Goal: Task Accomplishment & Management: Use online tool/utility

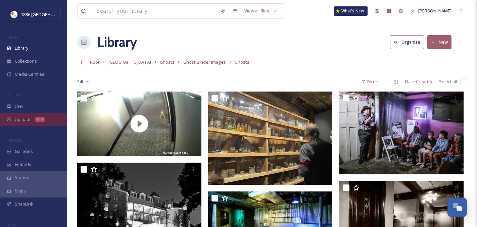
click at [41, 121] on div "217" at bounding box center [40, 119] width 10 height 5
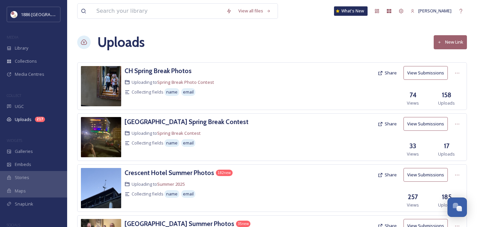
click at [419, 172] on button "View Submissions" at bounding box center [425, 175] width 44 height 14
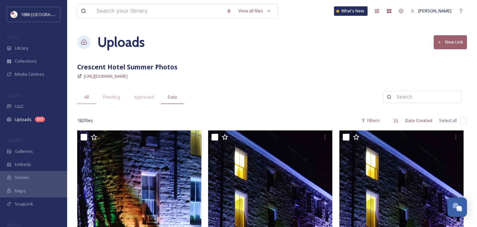
click at [182, 98] on div "Data" at bounding box center [172, 97] width 23 height 14
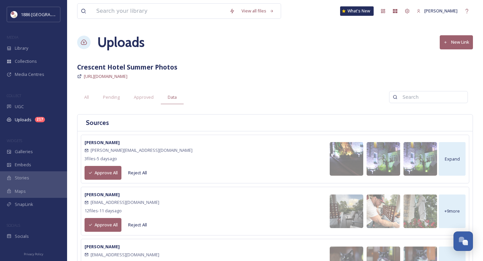
click at [97, 172] on button "Approve All" at bounding box center [103, 173] width 37 height 14
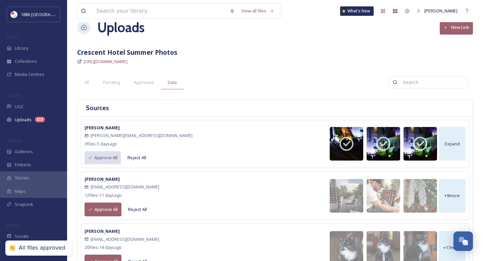
scroll to position [19, 0]
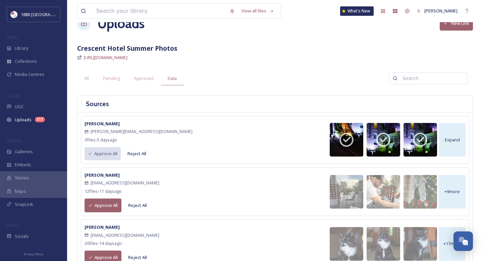
click at [97, 208] on button "Approve All" at bounding box center [103, 205] width 37 height 14
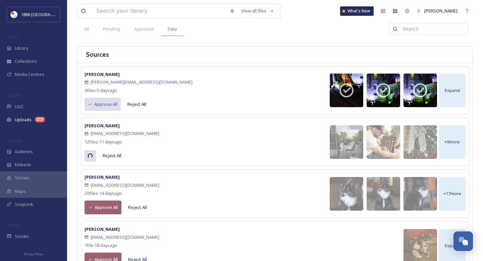
scroll to position [76, 0]
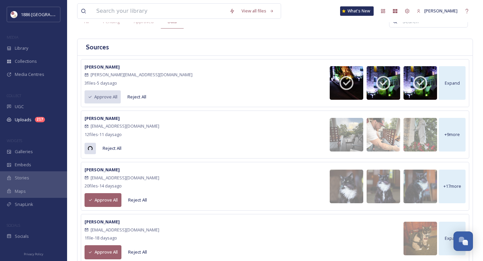
click at [98, 197] on button "Approve All" at bounding box center [103, 200] width 37 height 14
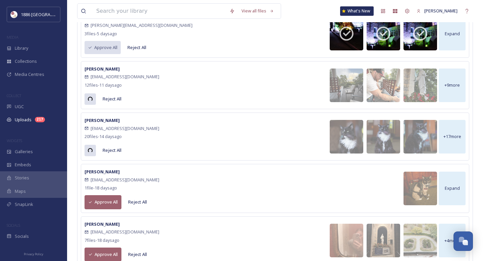
scroll to position [126, 0]
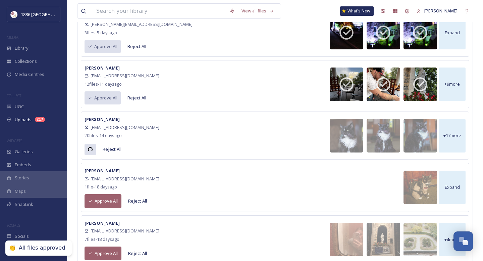
click at [101, 199] on button "Approve All" at bounding box center [103, 201] width 37 height 14
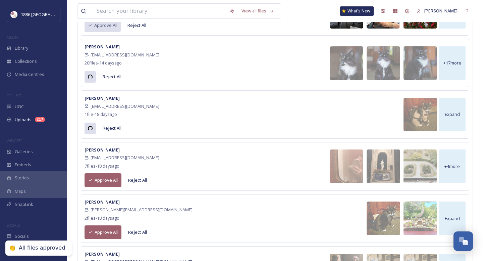
scroll to position [206, 0]
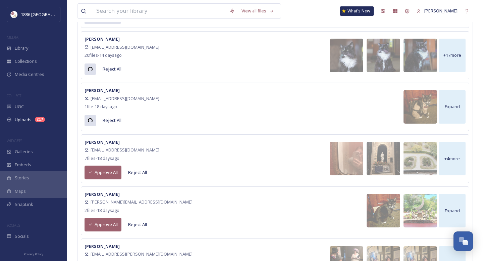
click at [101, 172] on button "Approve All" at bounding box center [103, 172] width 37 height 14
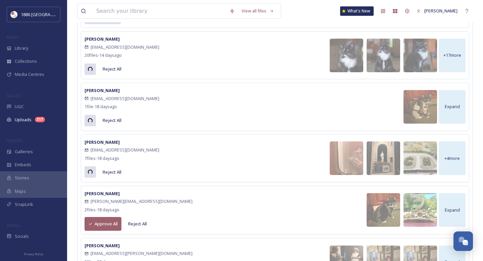
click at [107, 224] on button "Approve All" at bounding box center [103, 224] width 37 height 14
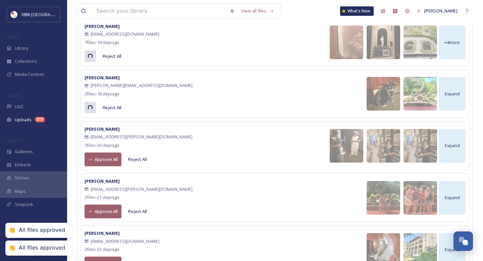
scroll to position [321, 0]
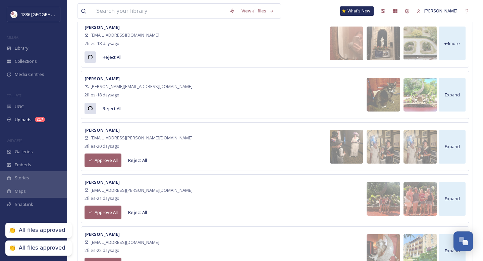
click at [101, 158] on button "Approve All" at bounding box center [103, 160] width 37 height 14
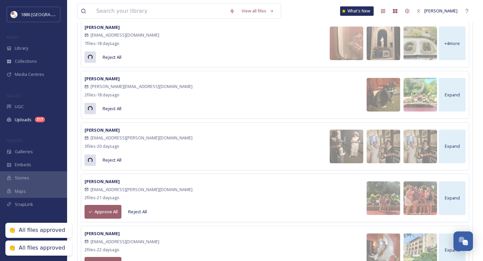
click at [105, 214] on button "Approve All" at bounding box center [103, 212] width 37 height 14
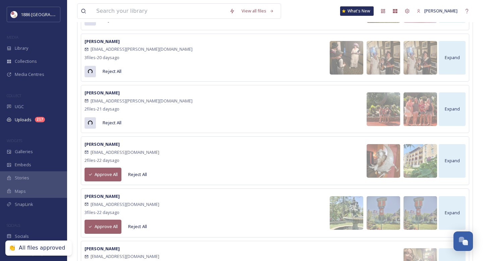
scroll to position [418, 0]
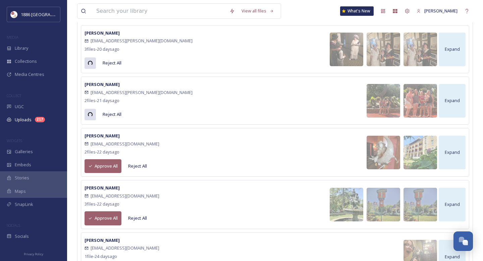
click at [103, 165] on button "Approve All" at bounding box center [103, 166] width 37 height 14
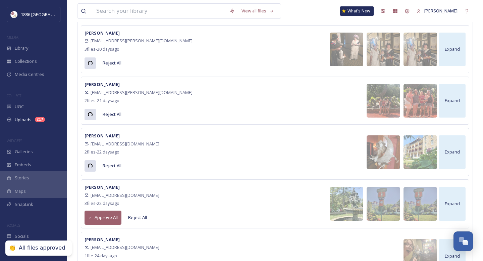
click at [107, 222] on button "Approve All" at bounding box center [103, 217] width 37 height 14
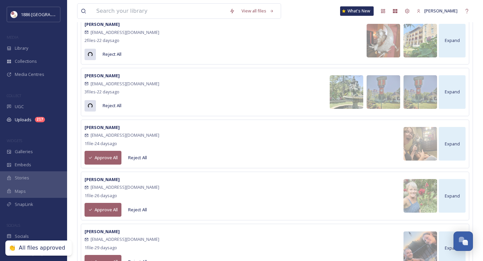
scroll to position [539, 0]
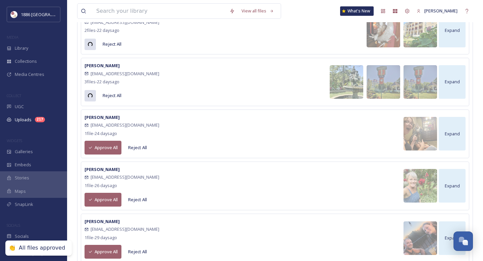
click at [99, 147] on button "Approve All" at bounding box center [103, 148] width 37 height 14
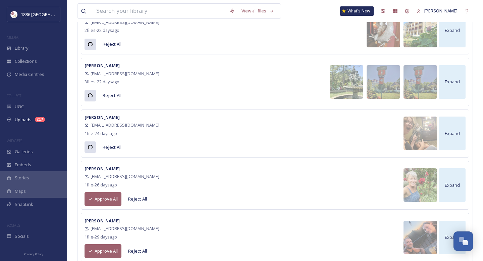
click at [108, 200] on button "Approve All" at bounding box center [103, 199] width 37 height 14
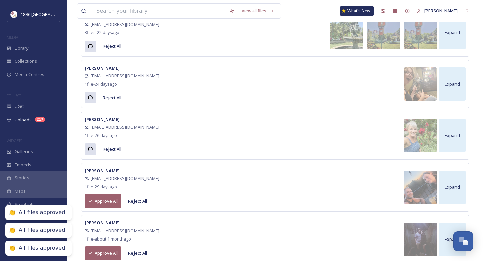
scroll to position [591, 0]
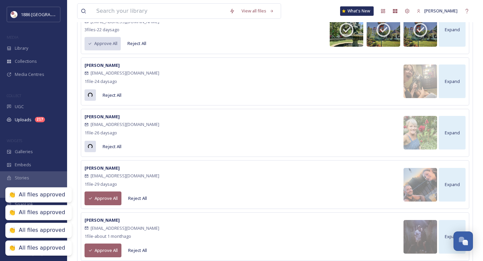
click at [108, 200] on button "Approve All" at bounding box center [103, 198] width 37 height 14
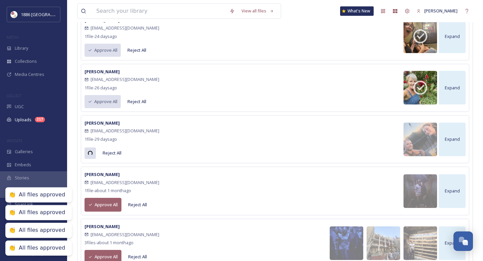
scroll to position [642, 0]
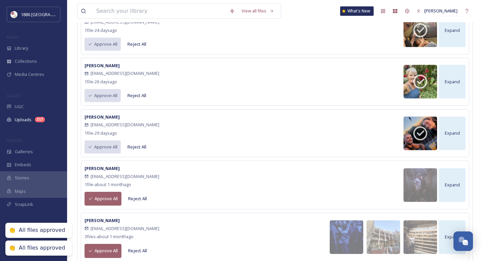
click at [108, 200] on button "Approve All" at bounding box center [103, 199] width 37 height 14
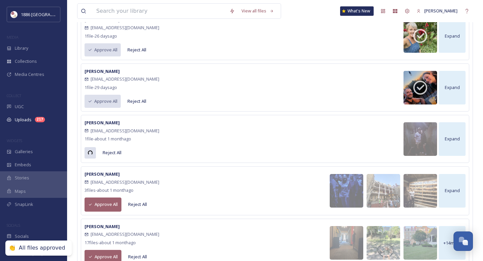
scroll to position [692, 0]
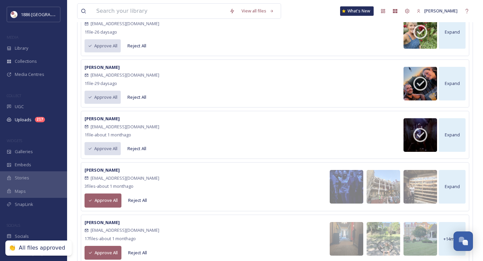
click at [101, 200] on button "Approve All" at bounding box center [103, 200] width 37 height 14
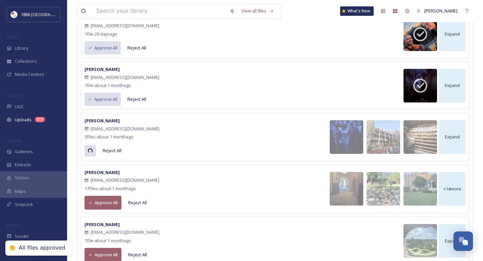
scroll to position [742, 0]
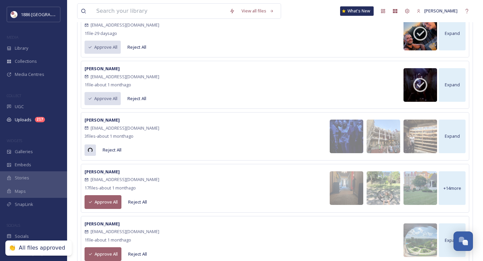
click at [101, 200] on button "Approve All" at bounding box center [103, 202] width 37 height 14
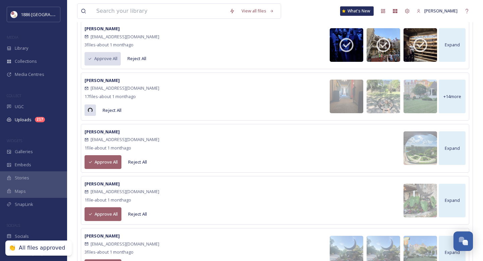
scroll to position [838, 0]
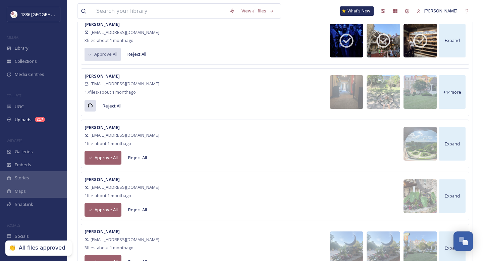
click at [103, 155] on button "Approve All" at bounding box center [103, 158] width 37 height 14
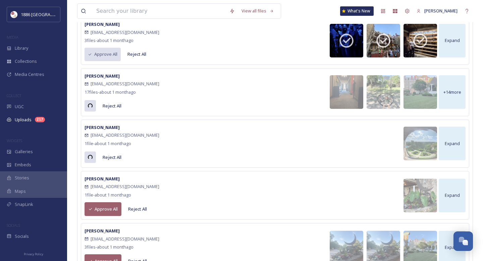
click at [99, 213] on button "Approve All" at bounding box center [103, 209] width 37 height 14
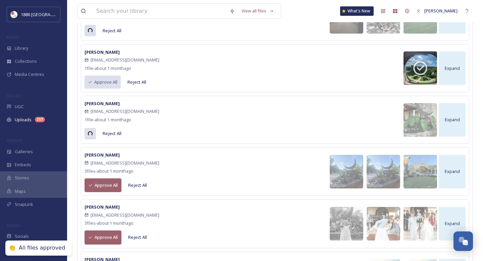
scroll to position [920, 0]
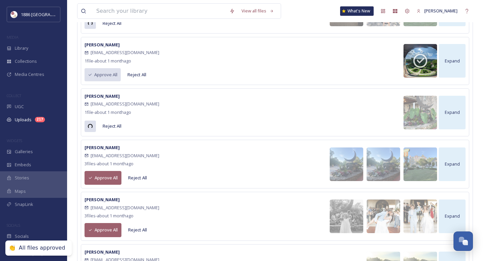
click at [101, 168] on div "[PERSON_NAME] [EMAIL_ADDRESS][DOMAIN_NAME] 3 file s - about [DATE] Approve All …" at bounding box center [122, 163] width 75 height 41
click at [100, 175] on button "Approve All" at bounding box center [103, 178] width 37 height 14
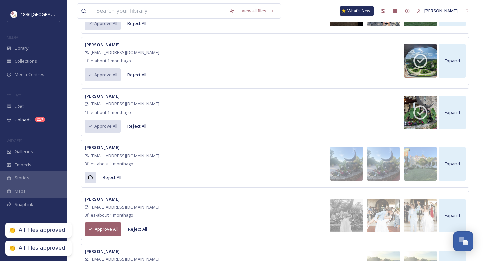
click at [104, 227] on button "Approve All" at bounding box center [103, 229] width 37 height 14
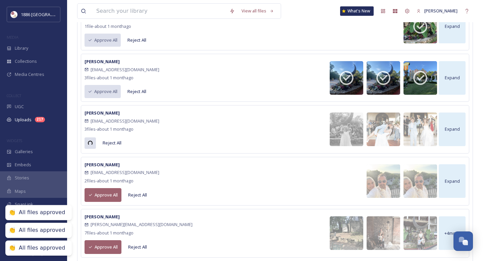
scroll to position [1011, 0]
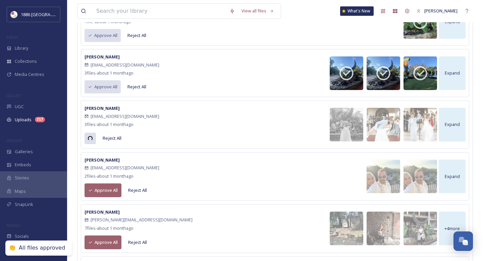
click at [112, 183] on button "Approve All" at bounding box center [103, 190] width 37 height 14
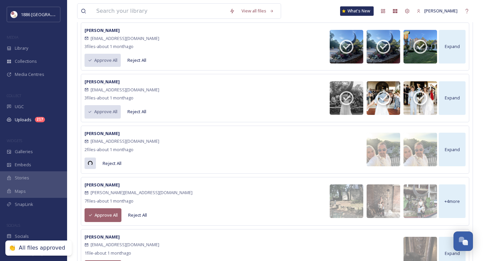
scroll to position [1074, 0]
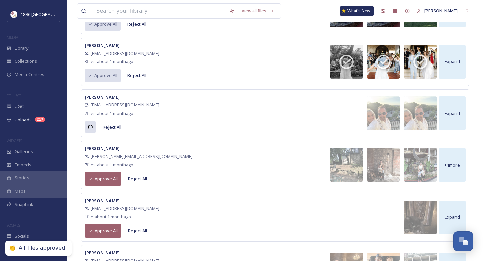
click at [112, 179] on button "Approve All" at bounding box center [103, 179] width 37 height 14
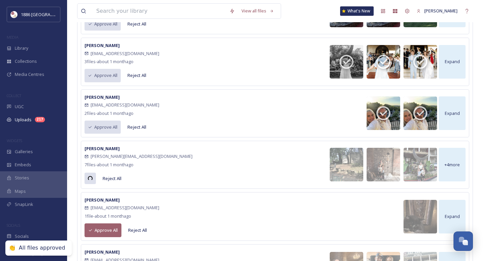
click at [107, 227] on button "Approve All" at bounding box center [103, 230] width 37 height 14
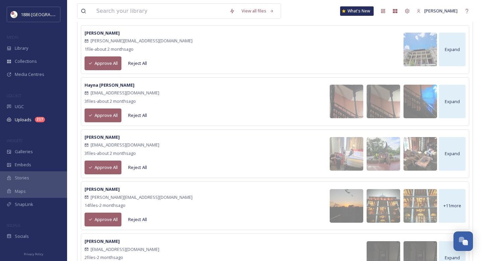
scroll to position [1470, 0]
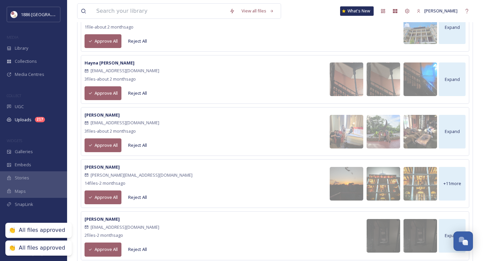
click at [104, 227] on button "Approve All" at bounding box center [103, 249] width 37 height 14
click at [110, 194] on button "Approve All" at bounding box center [103, 197] width 37 height 14
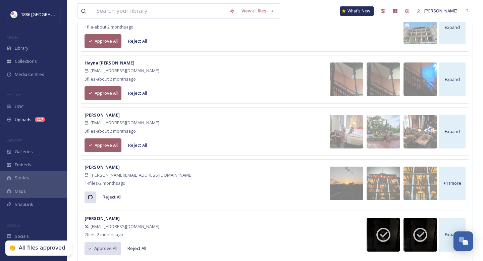
click at [108, 142] on button "Approve All" at bounding box center [103, 145] width 37 height 14
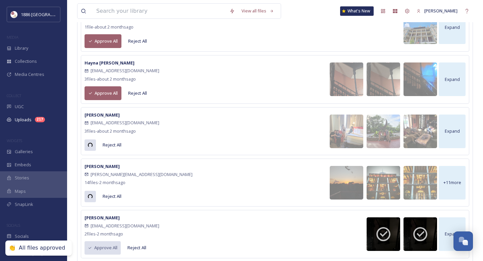
click at [108, 93] on button "Approve All" at bounding box center [103, 93] width 37 height 14
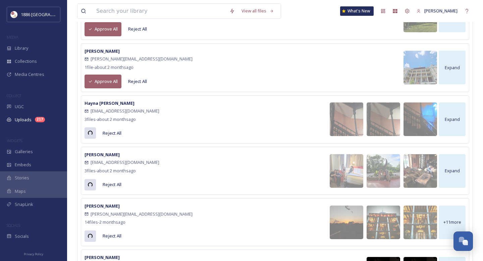
scroll to position [1421, 0]
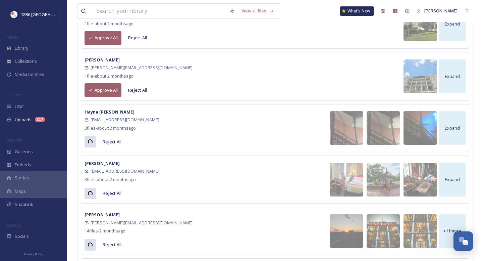
click at [105, 88] on button "Approve All" at bounding box center [103, 90] width 37 height 14
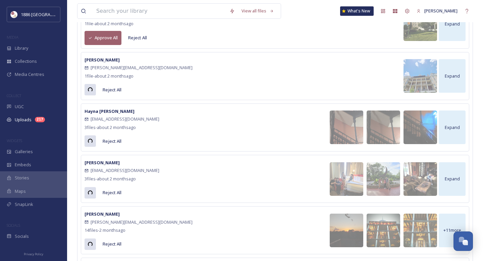
click at [110, 35] on button "Approve All" at bounding box center [103, 38] width 37 height 14
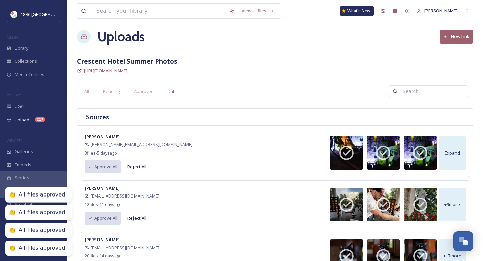
scroll to position [0, 0]
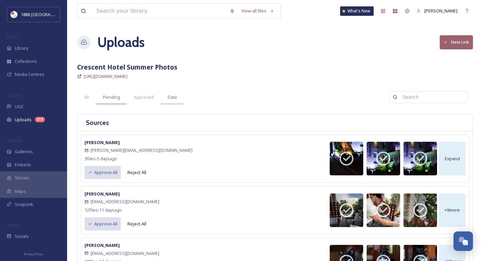
click at [117, 94] on span "Pending" at bounding box center [111, 97] width 17 height 6
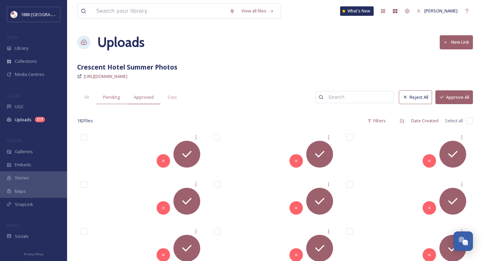
click at [139, 99] on span "Approved" at bounding box center [144, 97] width 20 height 6
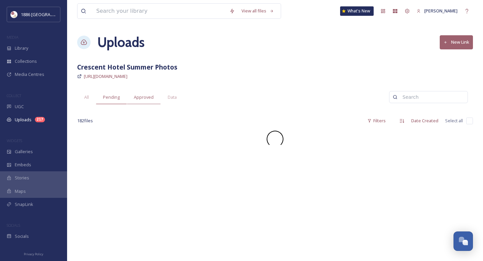
click at [112, 97] on span "Pending" at bounding box center [111, 97] width 17 height 6
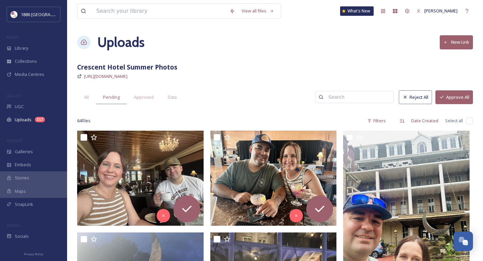
click at [456, 98] on button "Approve All" at bounding box center [455, 97] width 38 height 14
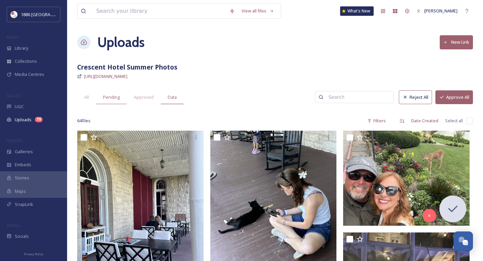
click at [173, 95] on span "Data" at bounding box center [172, 97] width 9 height 6
